Goal: Communication & Community: Answer question/provide support

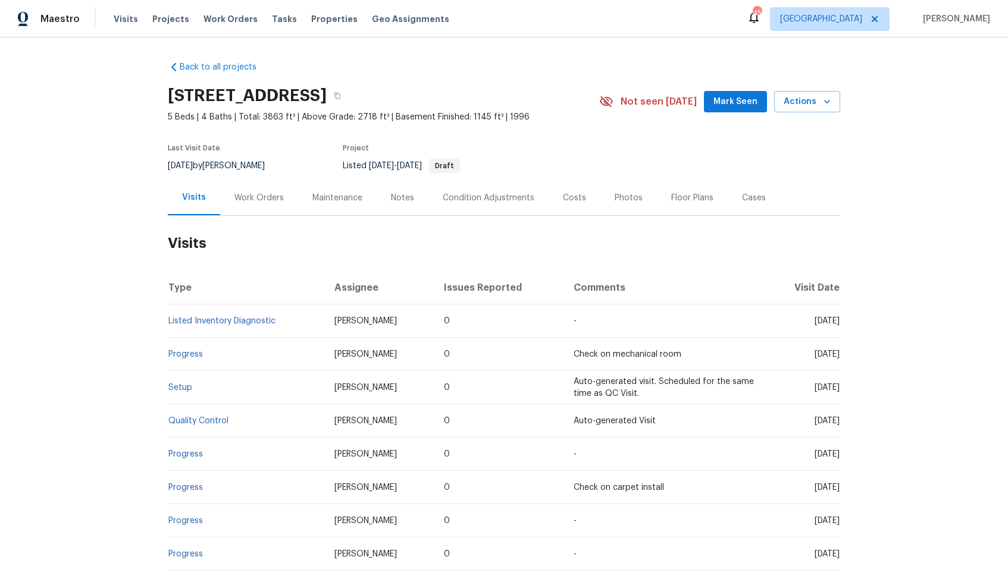
click at [256, 194] on div "Work Orders" at bounding box center [258, 198] width 49 height 12
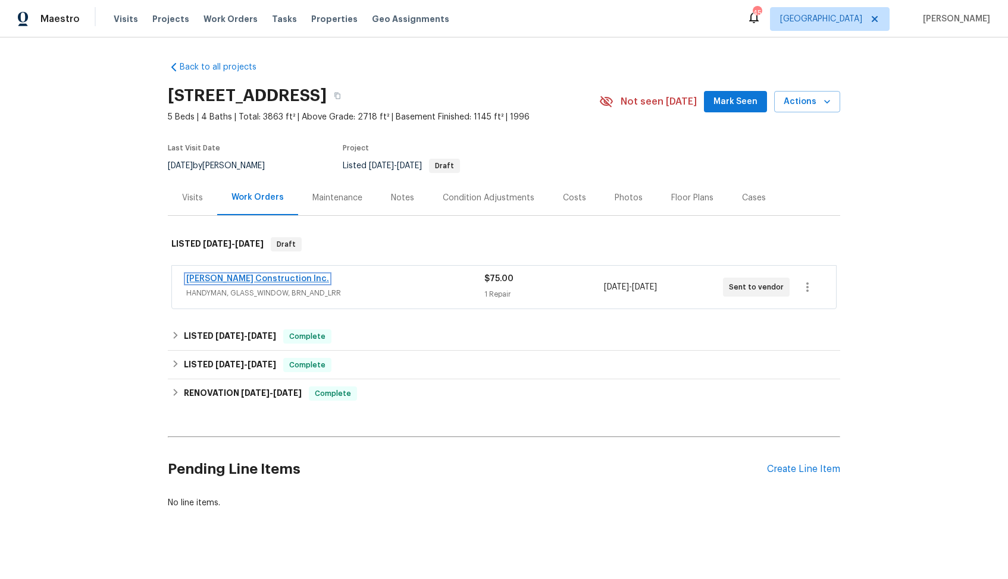
click at [218, 275] on link "[PERSON_NAME] Construction Inc." at bounding box center [257, 279] width 143 height 8
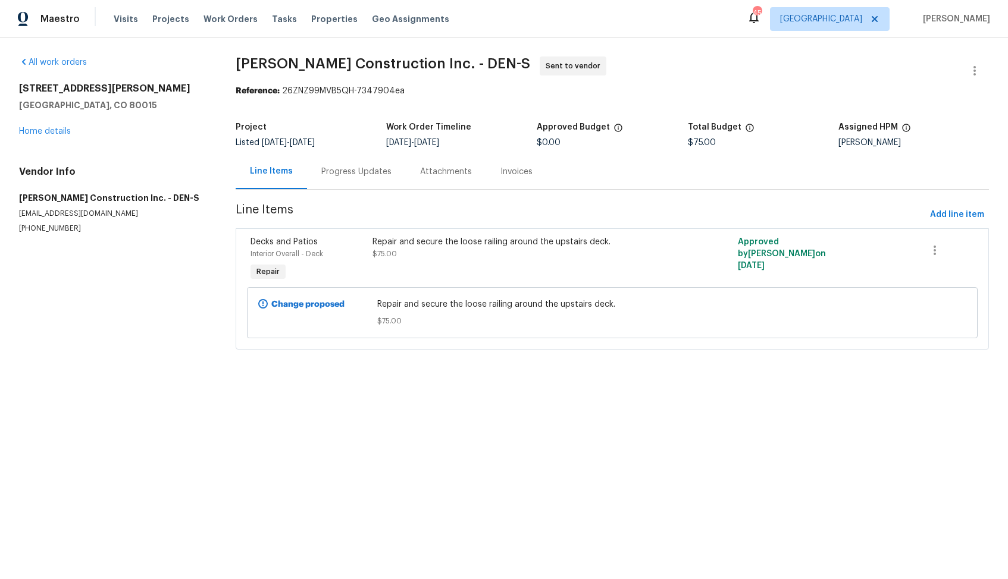
click at [338, 167] on div "Progress Updates" at bounding box center [356, 172] width 70 height 12
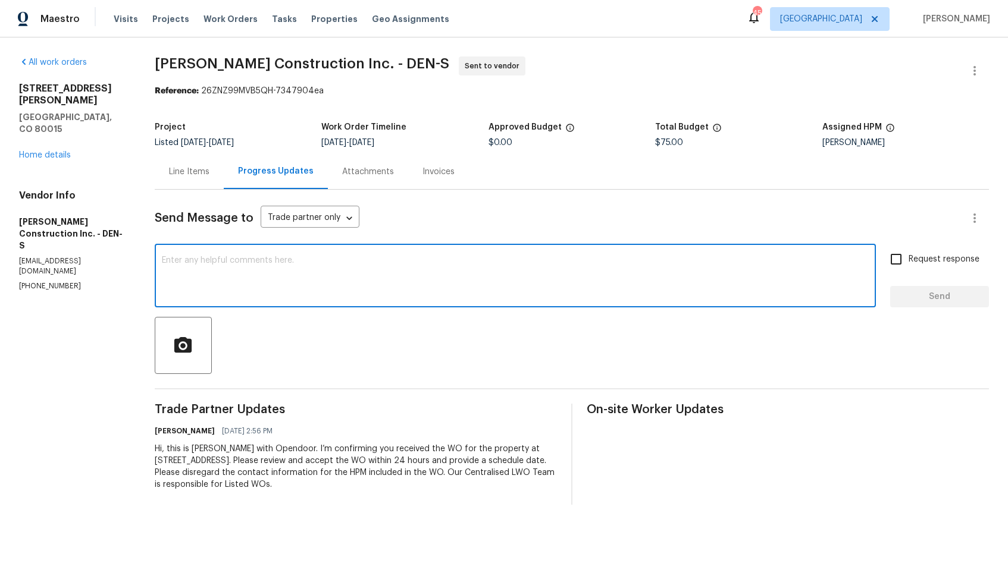
click at [335, 268] on textarea at bounding box center [515, 277] width 707 height 42
click at [509, 263] on textarea at bounding box center [515, 277] width 707 height 42
paste textarea "Could you please accept the work order and provide the progress status along wi…"
click at [167, 262] on textarea "Could you please accept the work order and provide the progress status along wi…" at bounding box center [515, 277] width 707 height 42
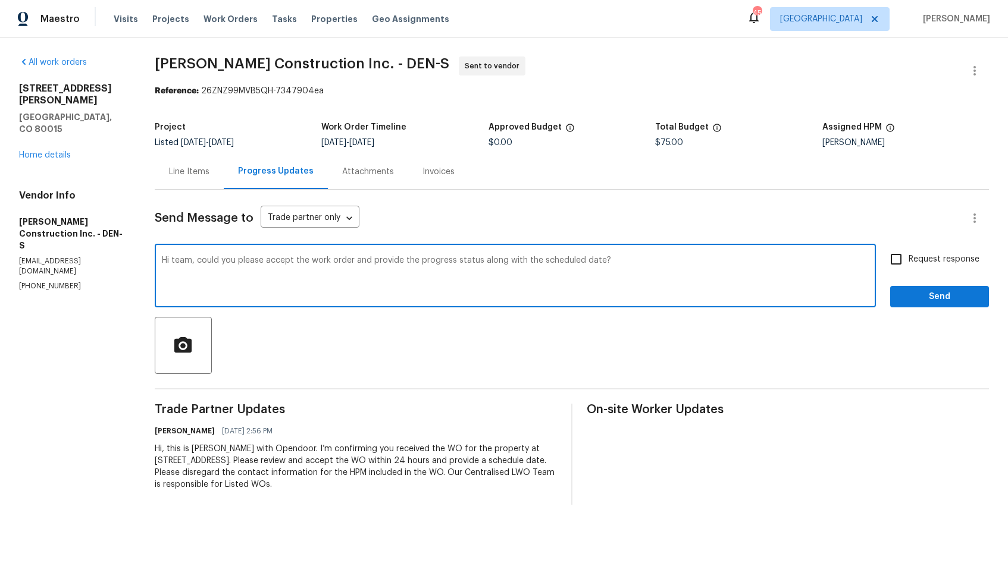
click at [626, 261] on textarea "Hi team, could you please accept the work order and provide the progress status…" at bounding box center [515, 277] width 707 height 42
type textarea "Hi team, could you please accept the work order and provide the progress status…"
click at [907, 269] on input "Request response" at bounding box center [895, 259] width 25 height 25
checkbox input "true"
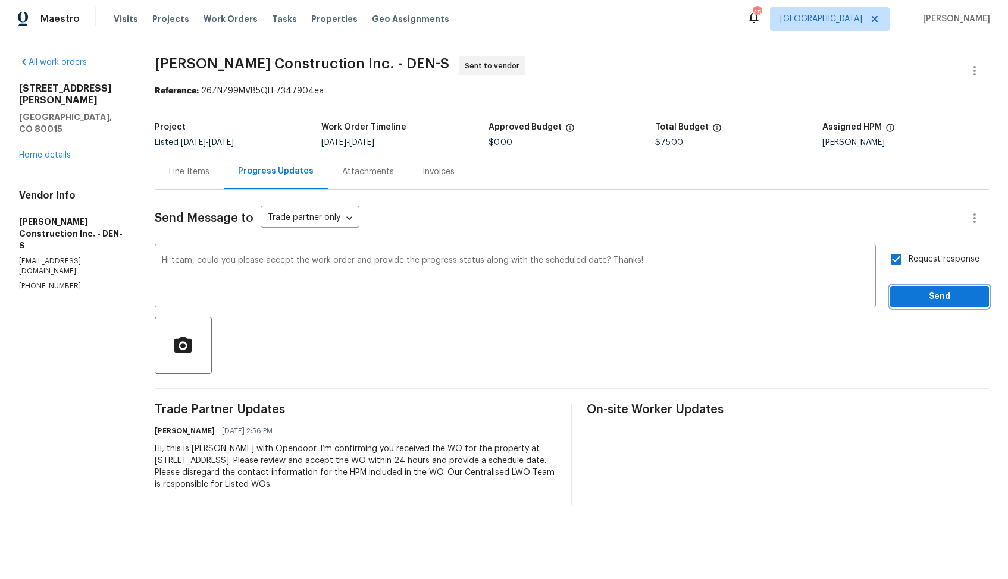
click at [909, 301] on span "Send" at bounding box center [939, 297] width 80 height 15
